Goal: Check status: Check status

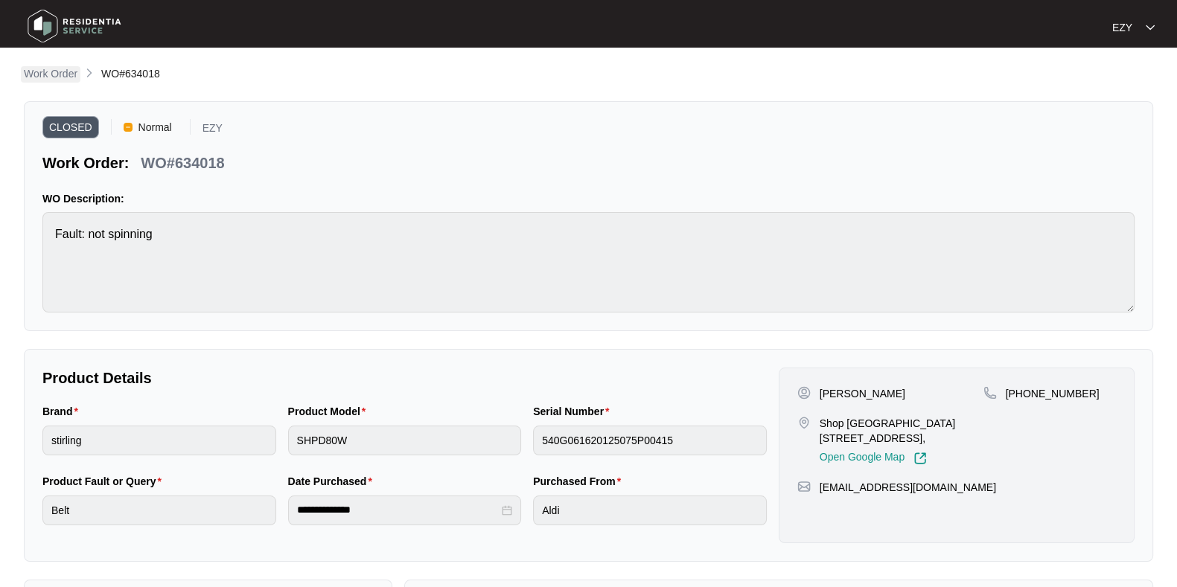
click at [33, 77] on p "Work Order" at bounding box center [51, 73] width 54 height 15
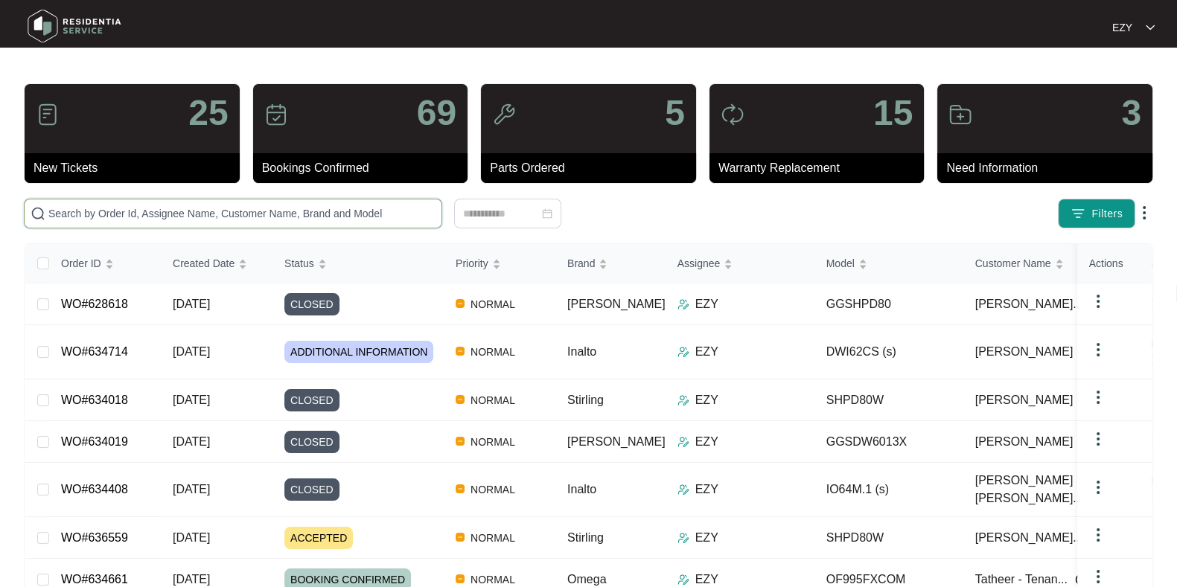
click at [335, 214] on input "text" at bounding box center [241, 213] width 387 height 16
paste input "635574"
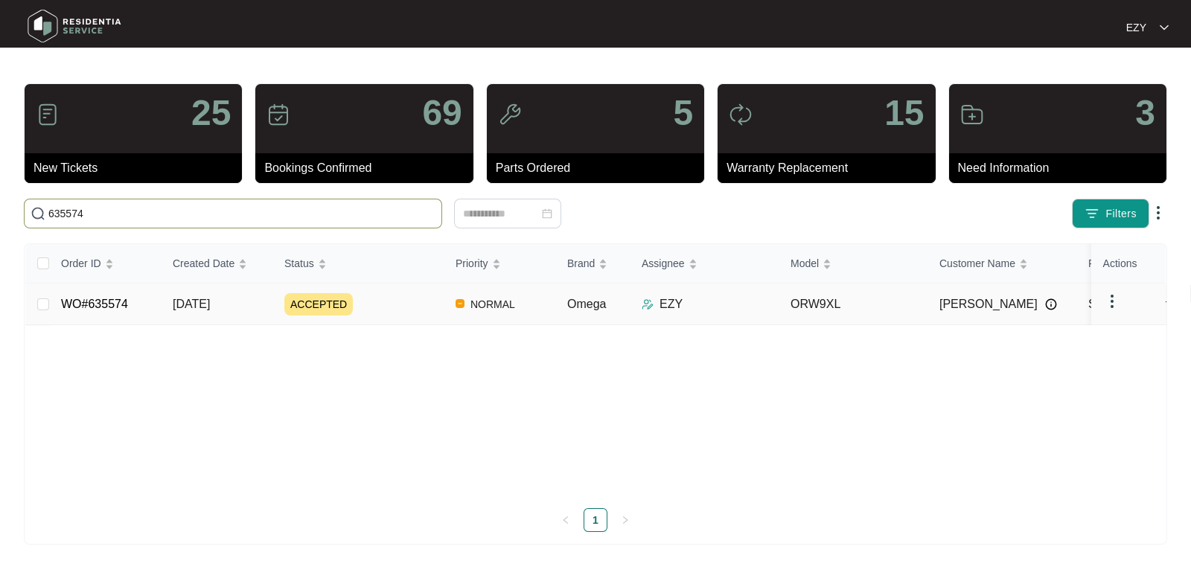
type input "635574"
click at [403, 311] on div "ACCEPTED" at bounding box center [363, 304] width 159 height 22
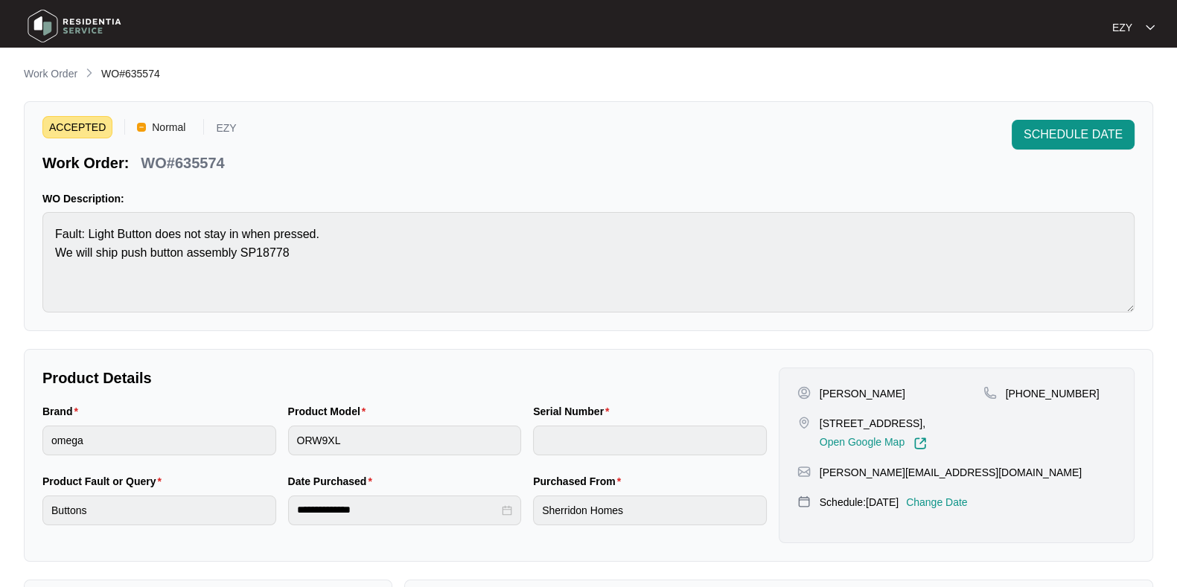
scroll to position [76, 0]
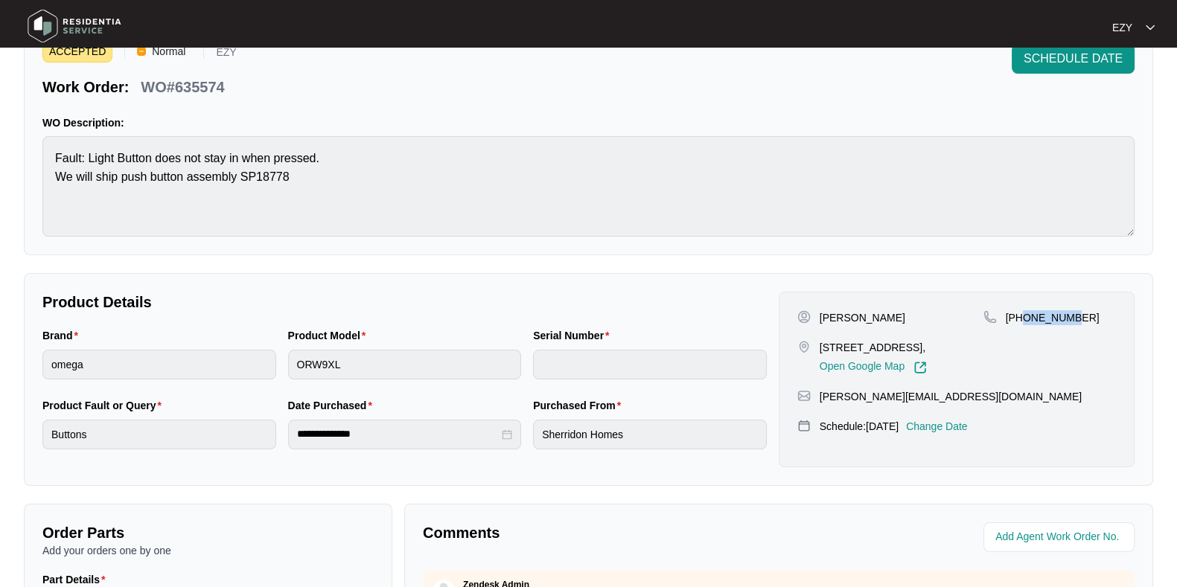
drag, startPoint x: 1108, startPoint y: 318, endPoint x: 1024, endPoint y: 319, distance: 83.4
click at [1024, 319] on div "[PHONE_NUMBER]" at bounding box center [1049, 317] width 133 height 15
copy p "40460553"
